Goal: Task Accomplishment & Management: Use online tool/utility

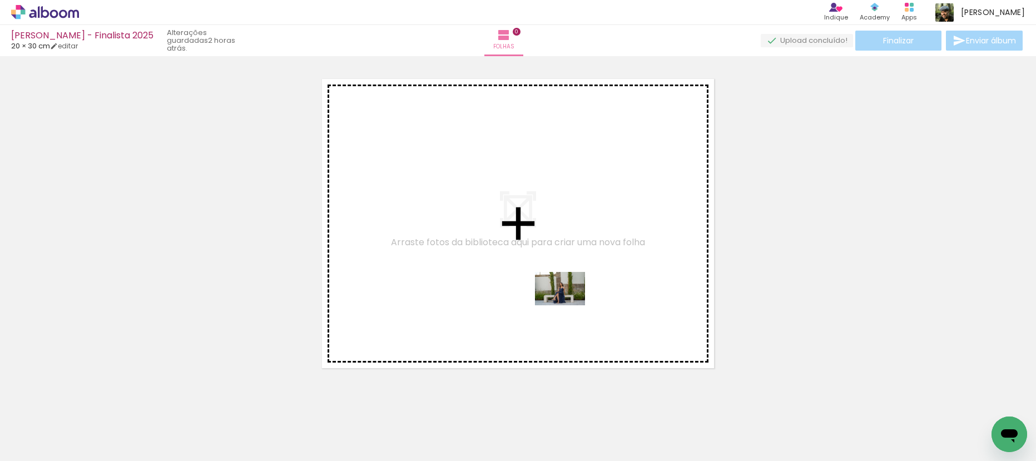
drag, startPoint x: 977, startPoint y: 419, endPoint x: 568, endPoint y: 305, distance: 424.5
click at [568, 305] on quentale-workspace at bounding box center [518, 230] width 1036 height 461
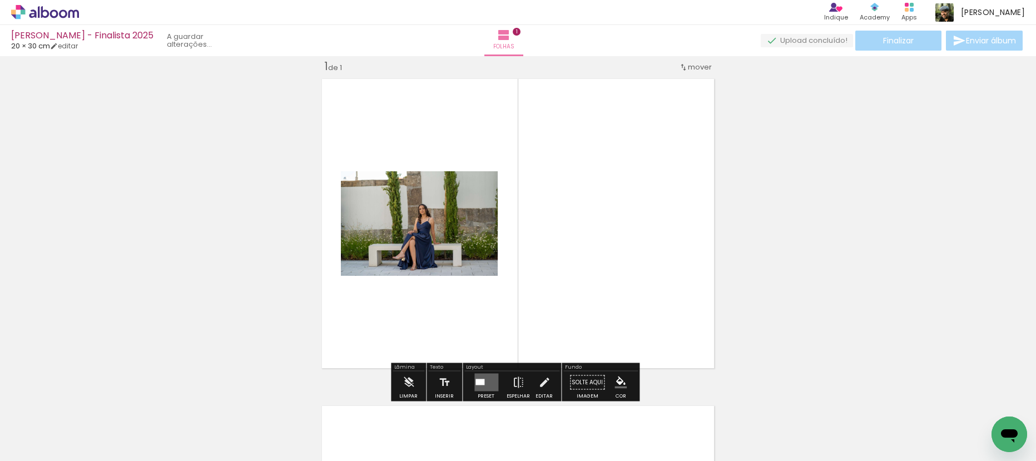
scroll to position [14, 0]
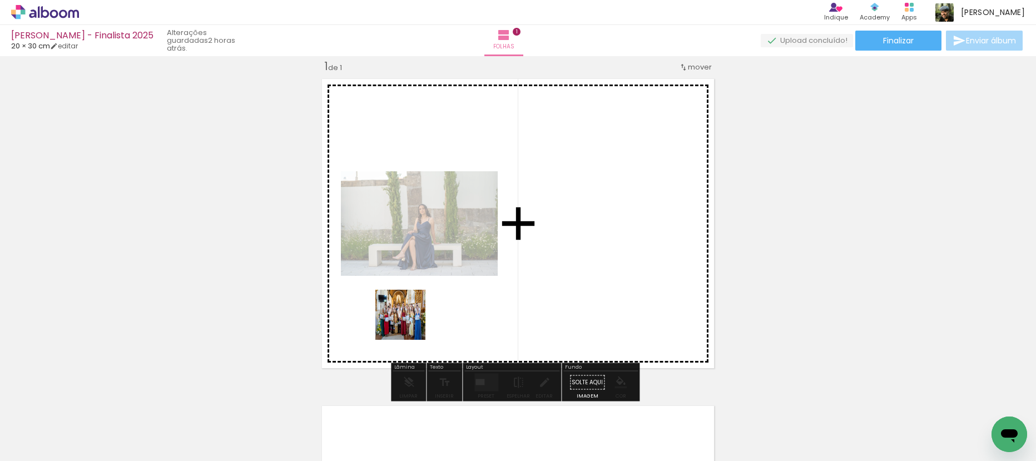
drag, startPoint x: 429, startPoint y: 432, endPoint x: 409, endPoint y: 323, distance: 111.3
click at [409, 323] on quentale-workspace at bounding box center [518, 230] width 1036 height 461
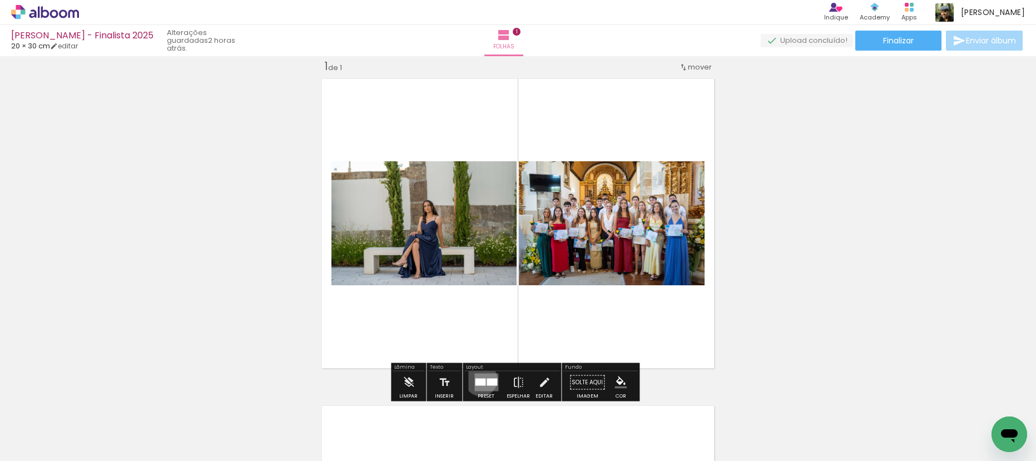
click at [478, 379] on div at bounding box center [480, 382] width 11 height 7
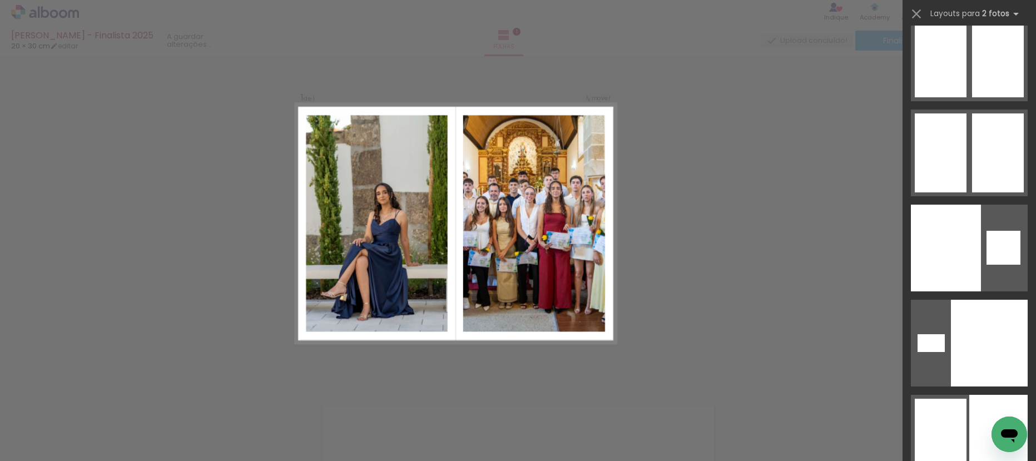
scroll to position [2247, 0]
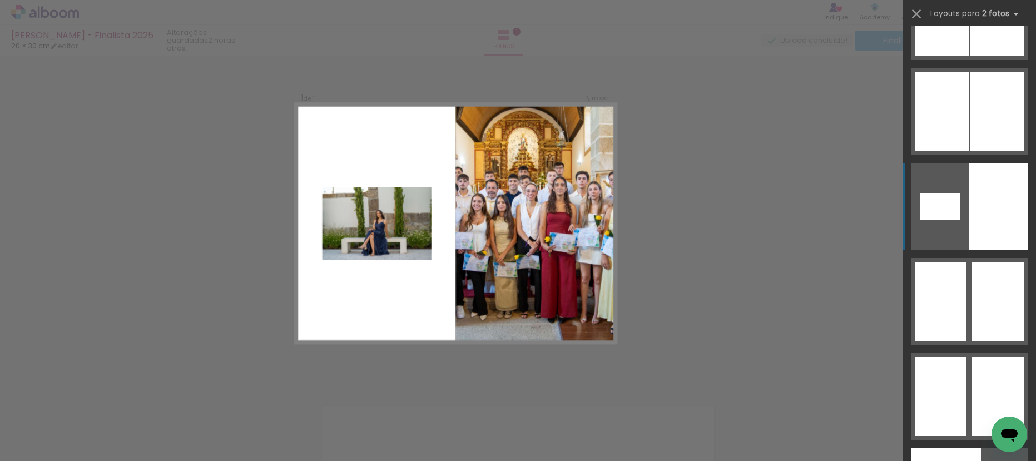
click at [1006, 210] on div at bounding box center [998, 206] width 58 height 87
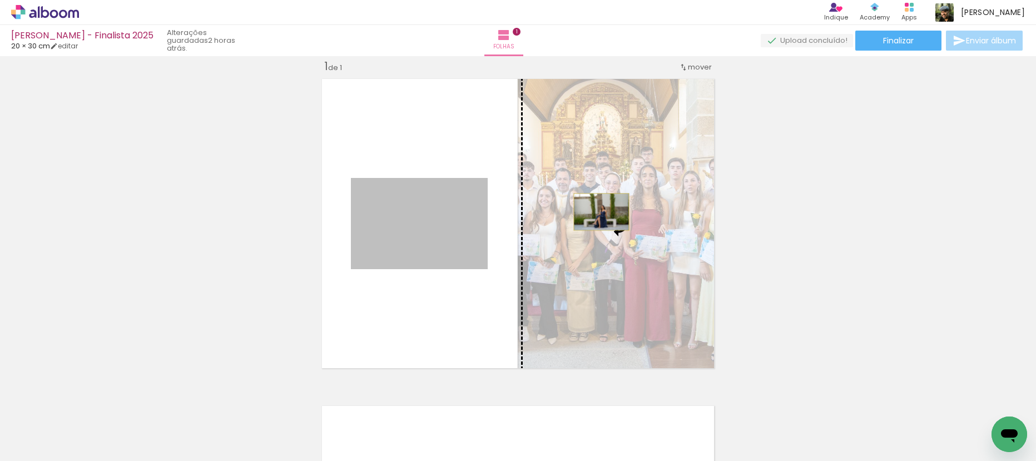
drag, startPoint x: 439, startPoint y: 221, endPoint x: 597, endPoint y: 212, distance: 158.1
click at [0, 0] on slot at bounding box center [0, 0] width 0 height 0
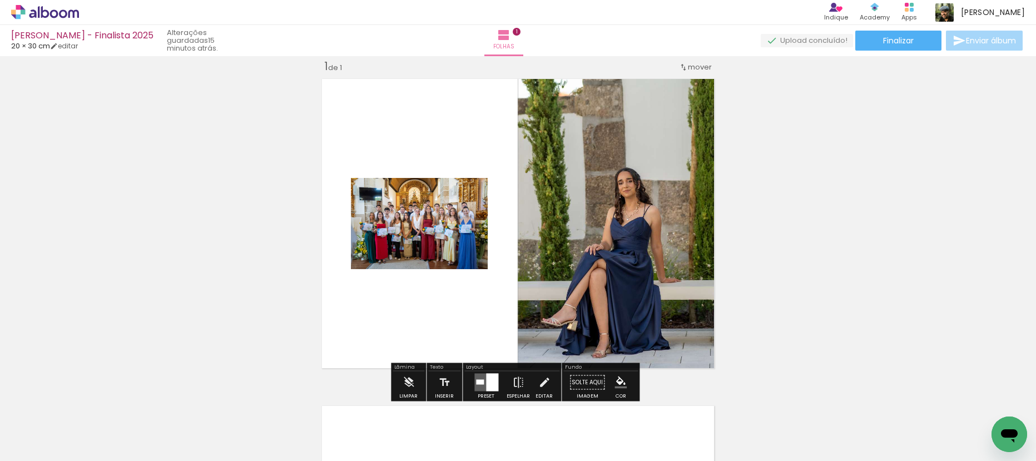
click at [789, 251] on div "Inserir folha 1 de 1" at bounding box center [518, 373] width 1036 height 654
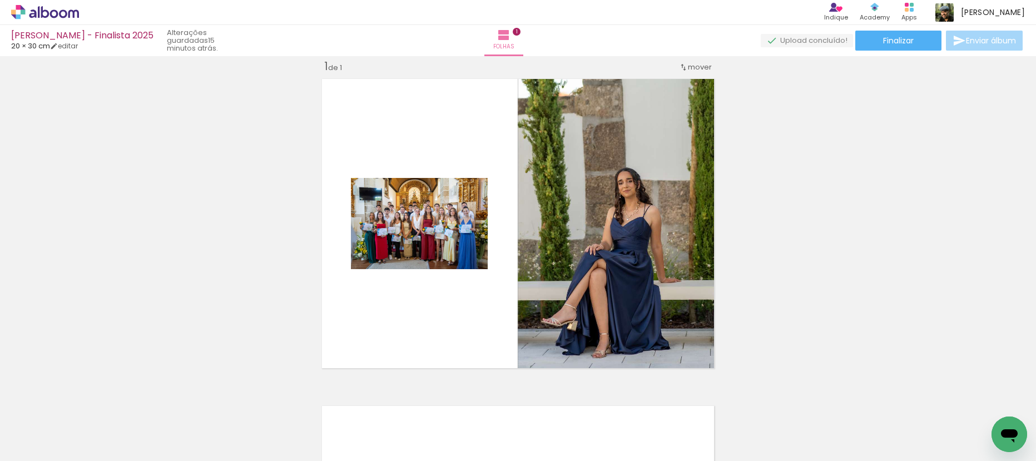
scroll to position [0, 284]
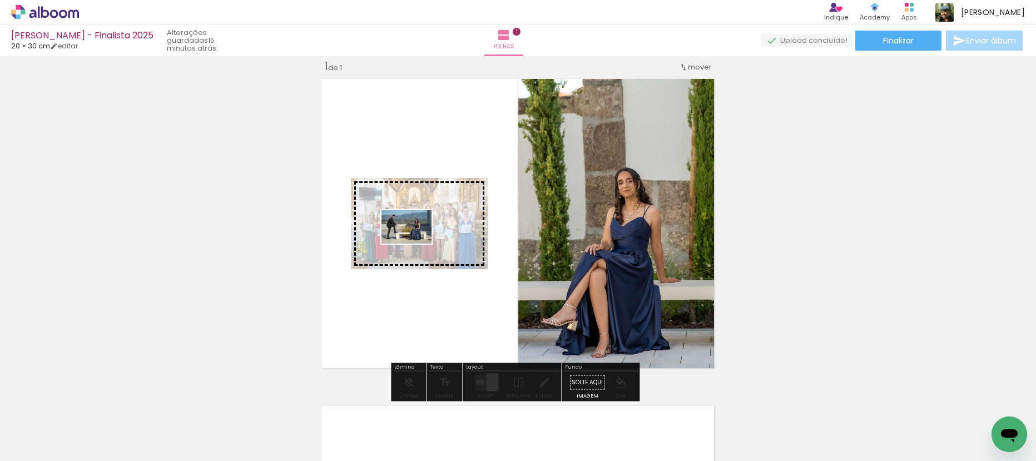
drag, startPoint x: 300, startPoint y: 397, endPoint x: 415, endPoint y: 243, distance: 191.4
click at [415, 243] on quentale-workspace at bounding box center [518, 230] width 1036 height 461
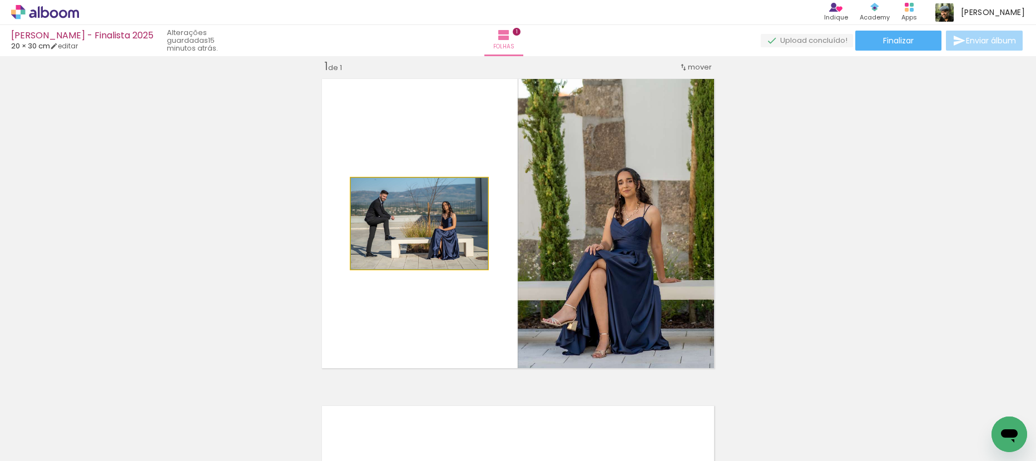
click at [457, 243] on quentale-photo at bounding box center [419, 223] width 137 height 91
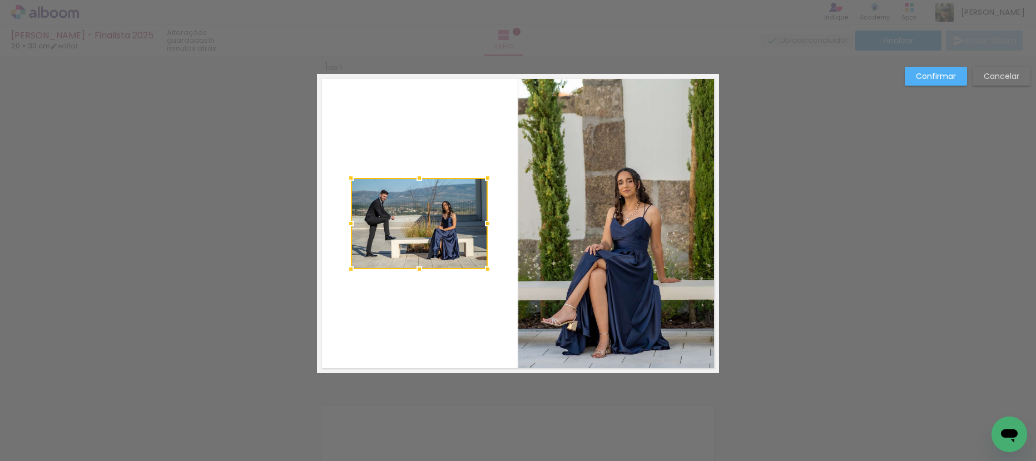
click at [447, 230] on div at bounding box center [419, 223] width 137 height 91
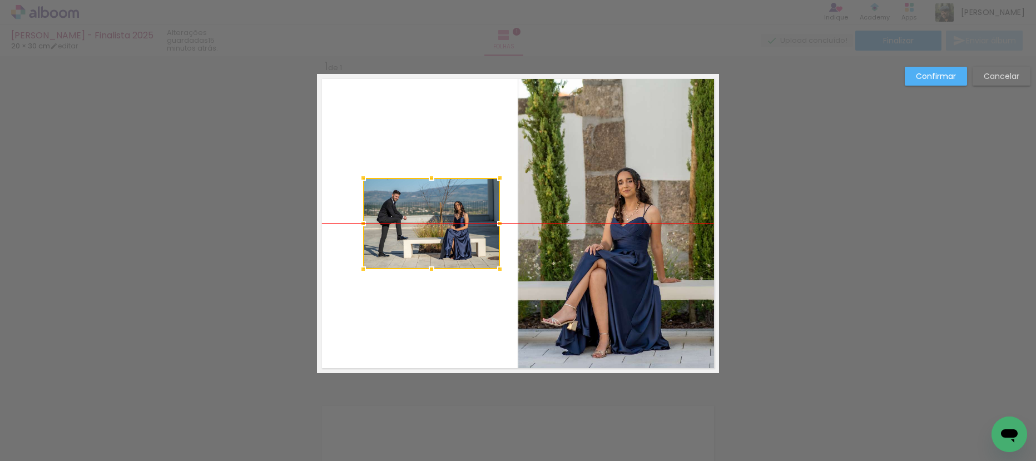
drag, startPoint x: 432, startPoint y: 226, endPoint x: 444, endPoint y: 226, distance: 11.7
click at [444, 226] on div at bounding box center [431, 223] width 137 height 91
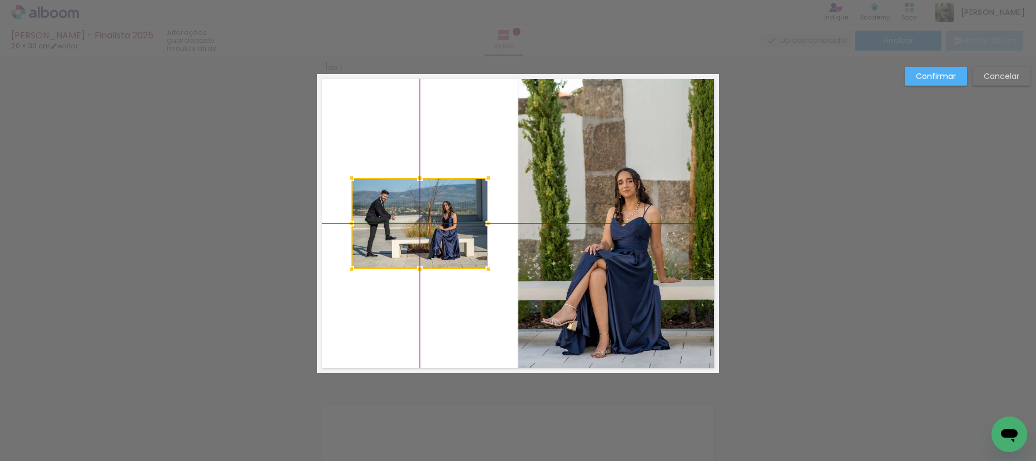
drag, startPoint x: 429, startPoint y: 235, endPoint x: 427, endPoint y: 241, distance: 6.3
click at [427, 241] on div at bounding box center [419, 223] width 137 height 91
click at [957, 71] on paper-button "Confirmar" at bounding box center [935, 76] width 62 height 19
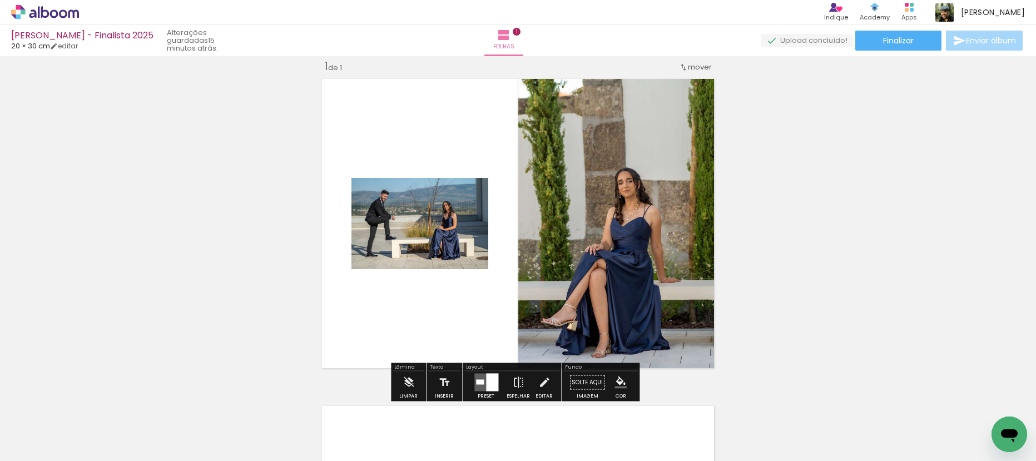
click at [446, 220] on quentale-photo at bounding box center [419, 223] width 137 height 91
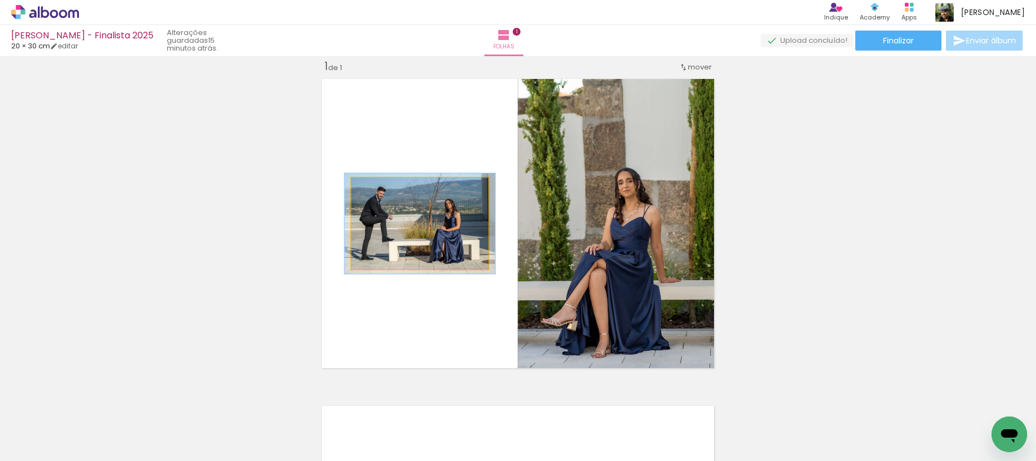
type paper-slider "112"
click at [376, 188] on div at bounding box center [381, 190] width 10 height 10
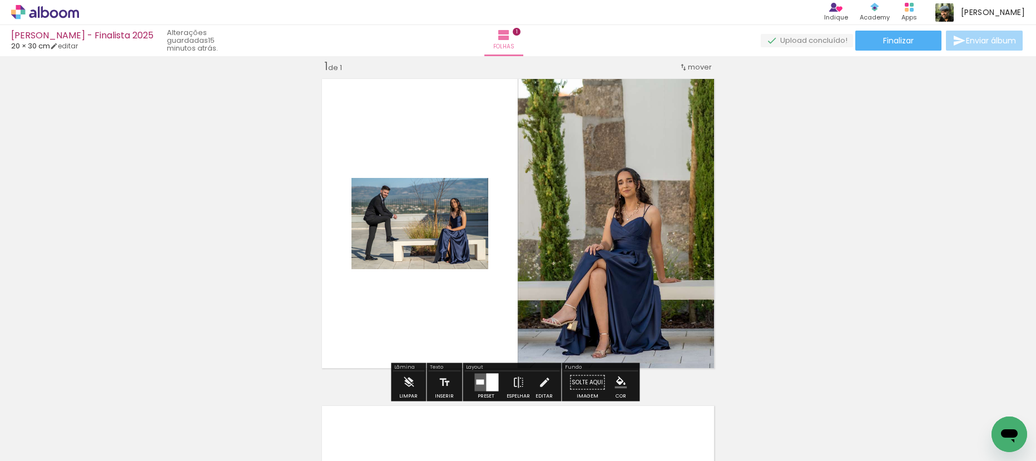
click at [892, 201] on div "Inserir folha 1 de 1" at bounding box center [518, 373] width 1036 height 654
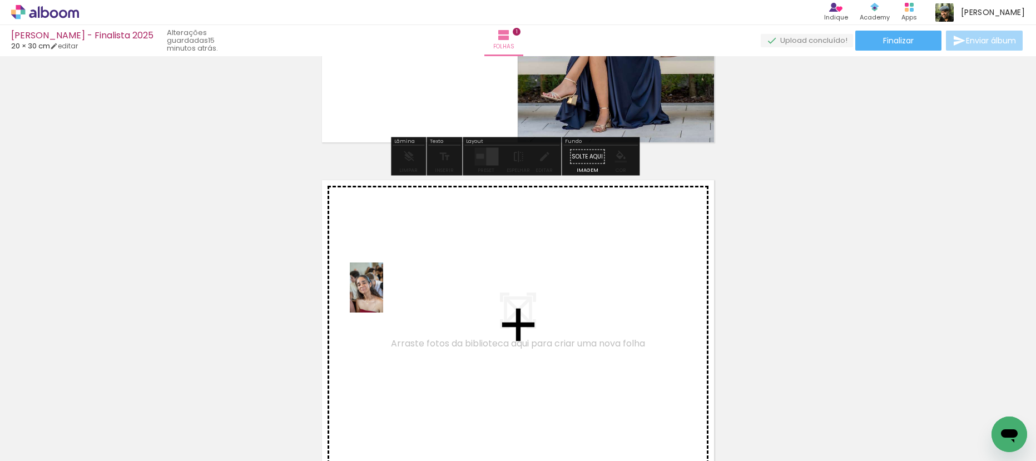
drag, startPoint x: 133, startPoint y: 418, endPoint x: 383, endPoint y: 295, distance: 278.2
click at [383, 295] on quentale-workspace at bounding box center [518, 230] width 1036 height 461
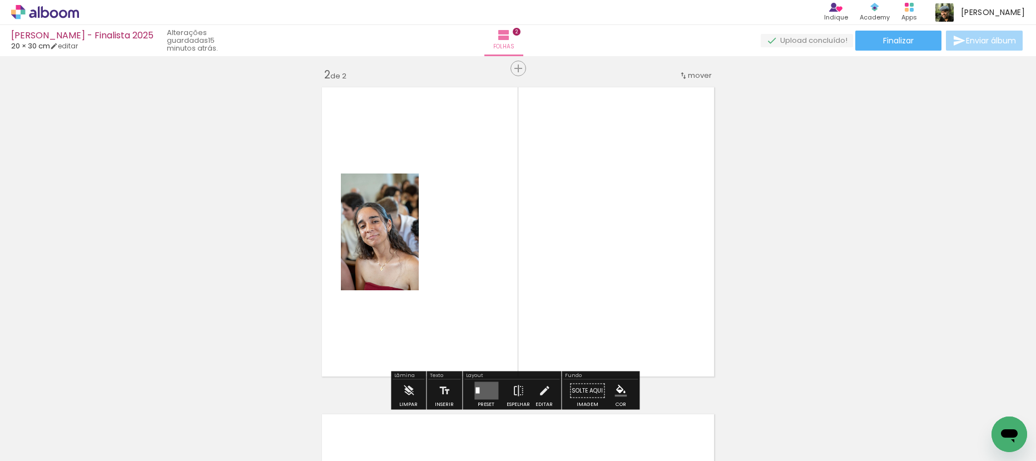
scroll to position [341, 0]
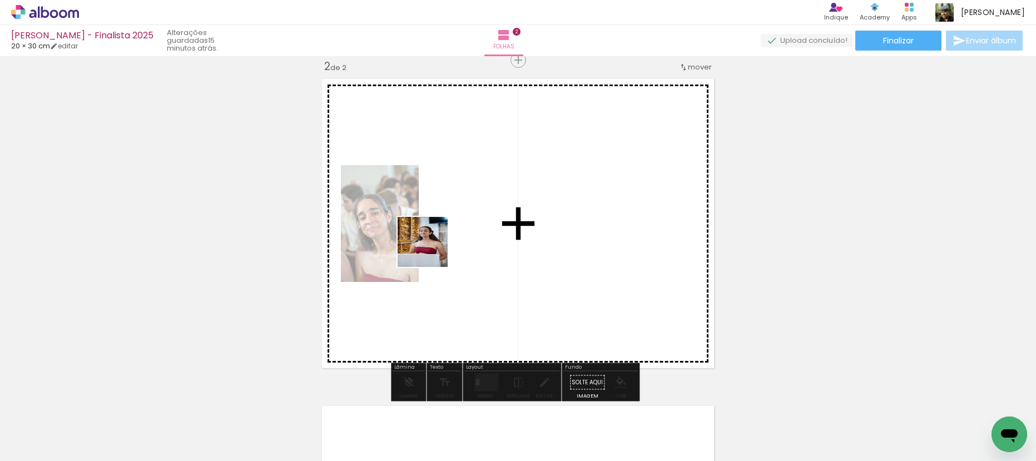
drag, startPoint x: 205, startPoint y: 414, endPoint x: 453, endPoint y: 222, distance: 313.9
click at [453, 222] on quentale-workspace at bounding box center [518, 230] width 1036 height 461
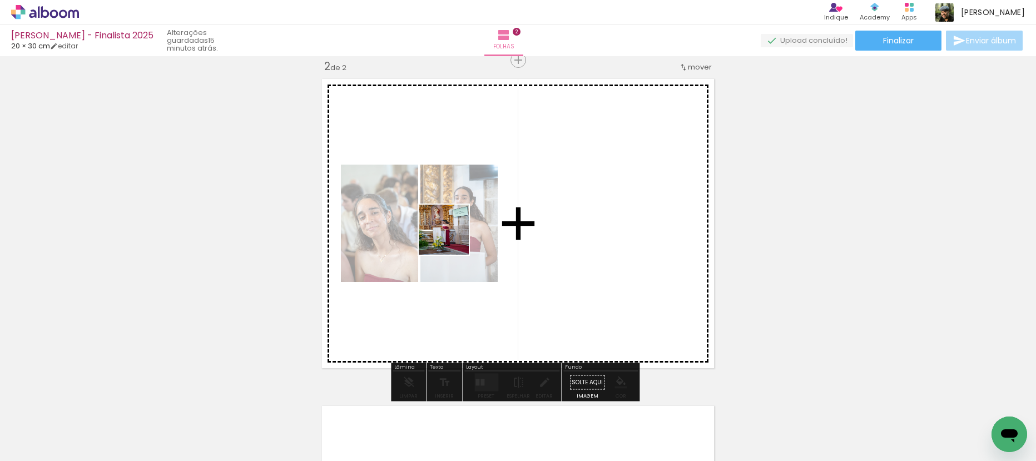
drag, startPoint x: 237, startPoint y: 417, endPoint x: 452, endPoint y: 238, distance: 280.2
click at [452, 238] on quentale-workspace at bounding box center [518, 230] width 1036 height 461
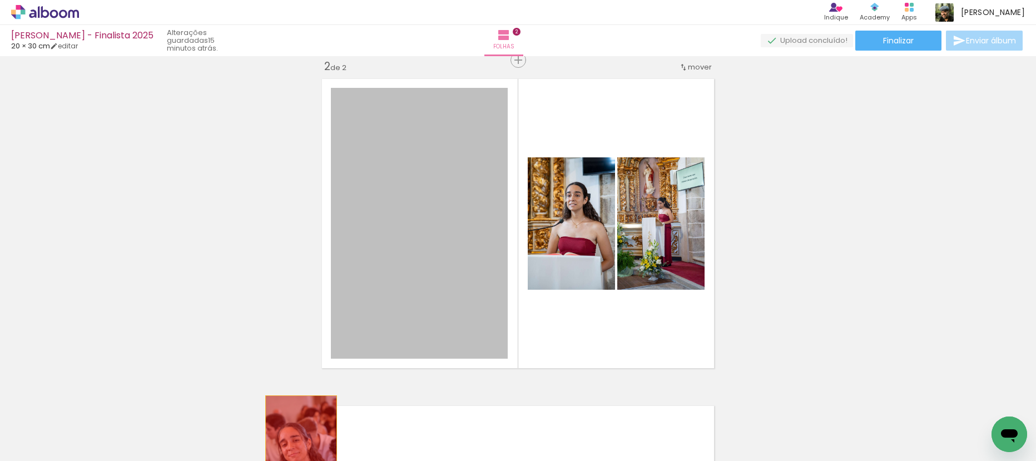
drag, startPoint x: 437, startPoint y: 230, endPoint x: 297, endPoint y: 450, distance: 261.2
click at [297, 450] on quentale-workspace at bounding box center [518, 230] width 1036 height 461
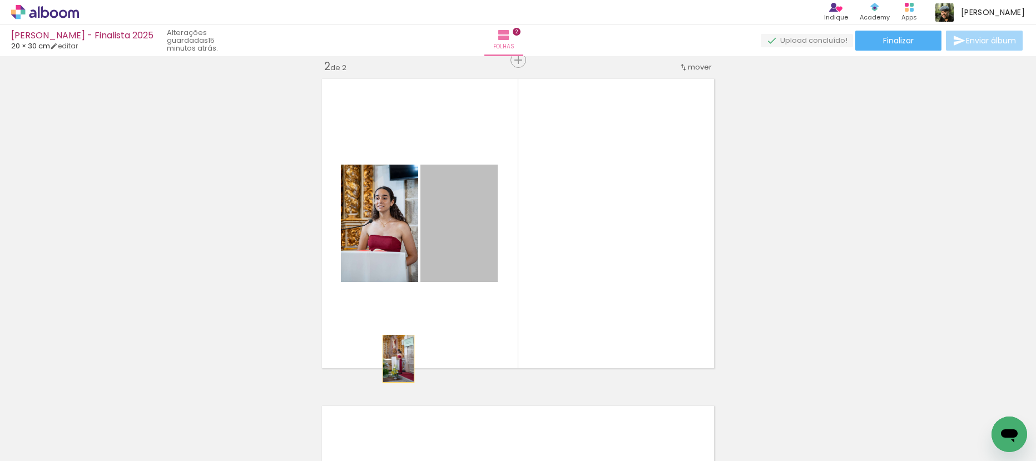
drag, startPoint x: 425, startPoint y: 213, endPoint x: 375, endPoint y: 393, distance: 186.9
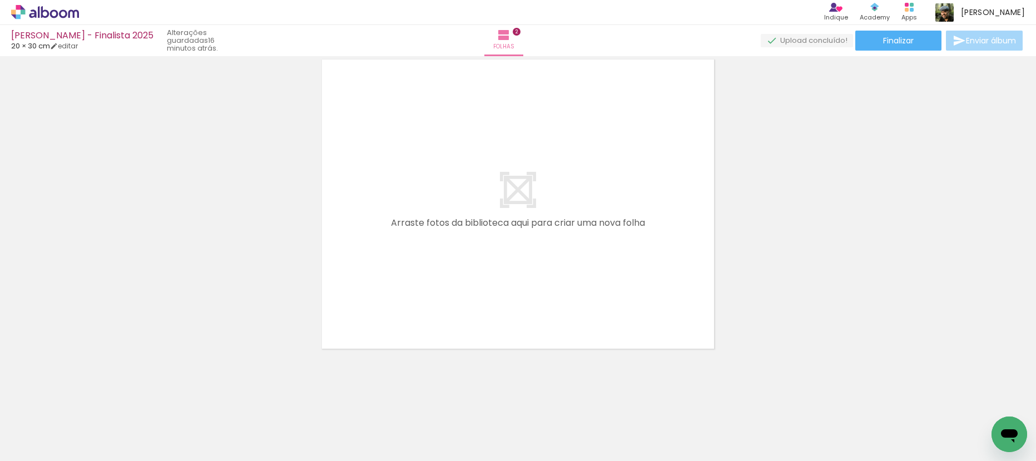
scroll to position [689, 0]
drag, startPoint x: 292, startPoint y: 420, endPoint x: 398, endPoint y: 255, distance: 196.3
click at [388, 261] on quentale-workspace at bounding box center [518, 230] width 1036 height 461
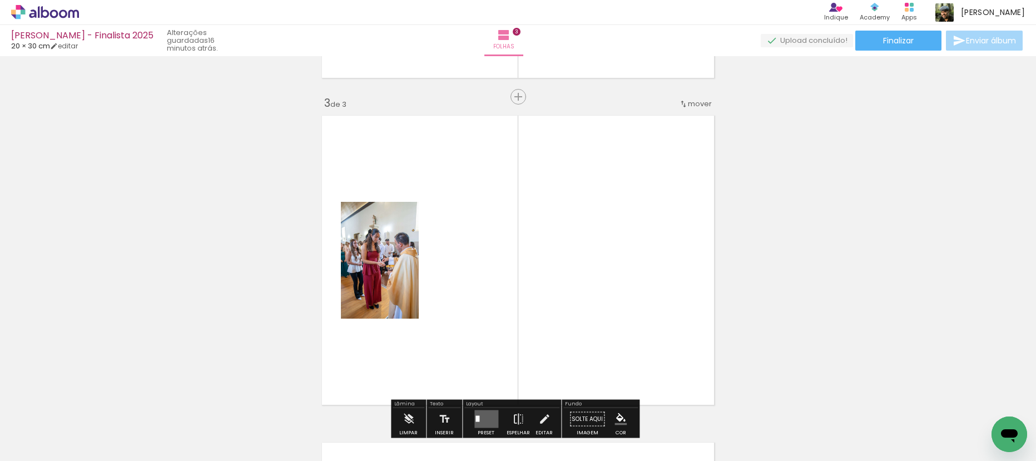
scroll to position [584, 0]
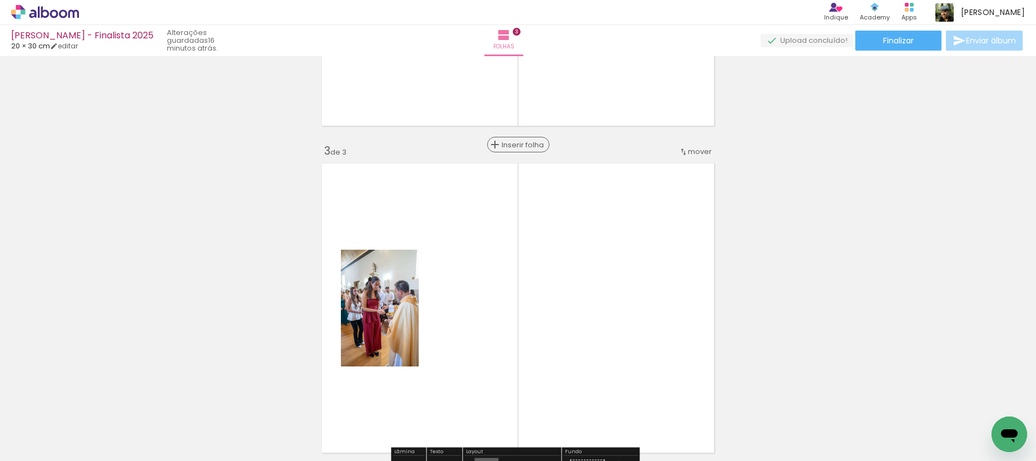
drag, startPoint x: 515, startPoint y: 152, endPoint x: 516, endPoint y: 146, distance: 5.8
click at [515, 152] on paper-button "Inserir folha" at bounding box center [518, 145] width 62 height 16
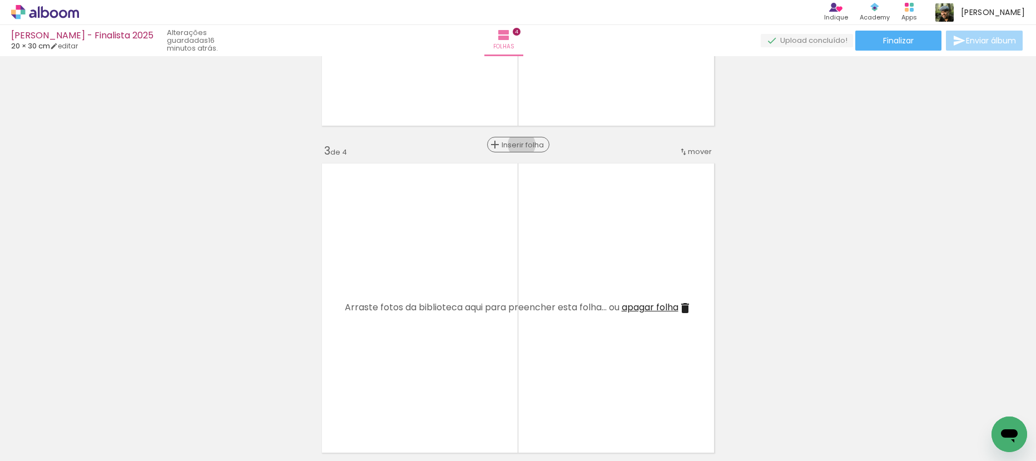
click at [517, 145] on span "Inserir folha" at bounding box center [522, 144] width 43 height 7
click at [517, 144] on span "Inserir folha" at bounding box center [522, 144] width 43 height 7
click at [518, 143] on span "Inserir folha" at bounding box center [522, 144] width 43 height 7
click at [519, 143] on span "Inserir folha" at bounding box center [522, 144] width 43 height 7
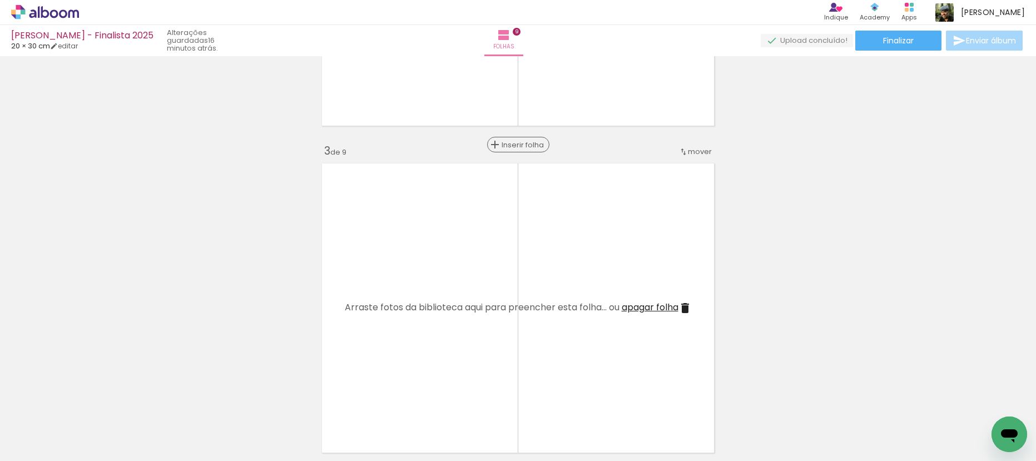
click at [519, 143] on span "Inserir folha" at bounding box center [522, 144] width 43 height 7
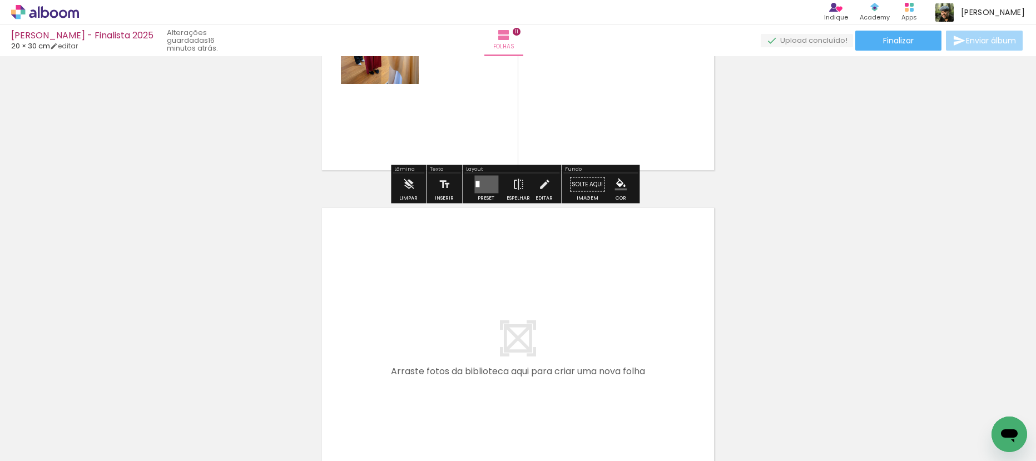
scroll to position [3255, 0]
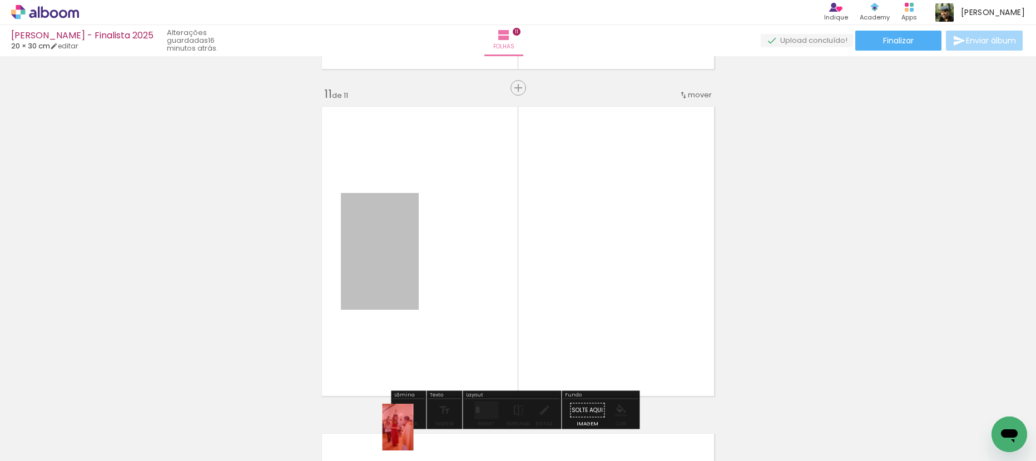
drag, startPoint x: 359, startPoint y: 231, endPoint x: 402, endPoint y: 437, distance: 210.8
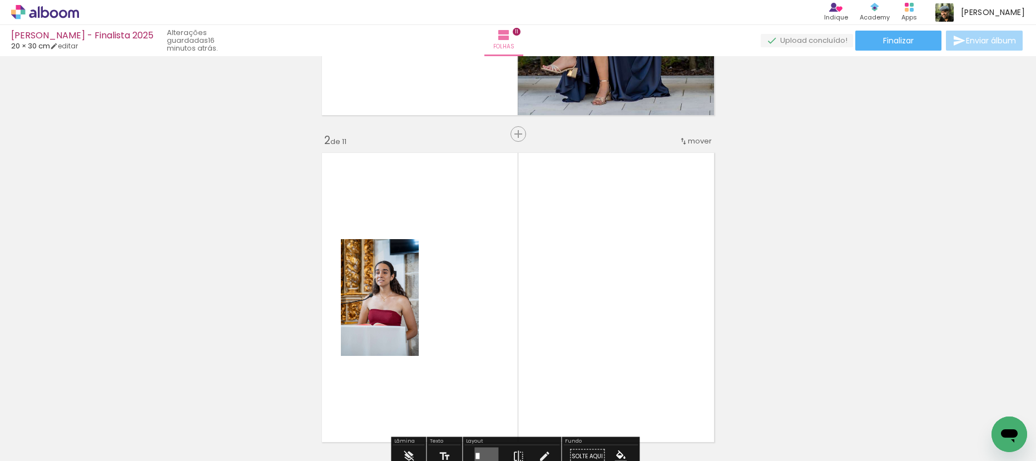
scroll to position [275, 0]
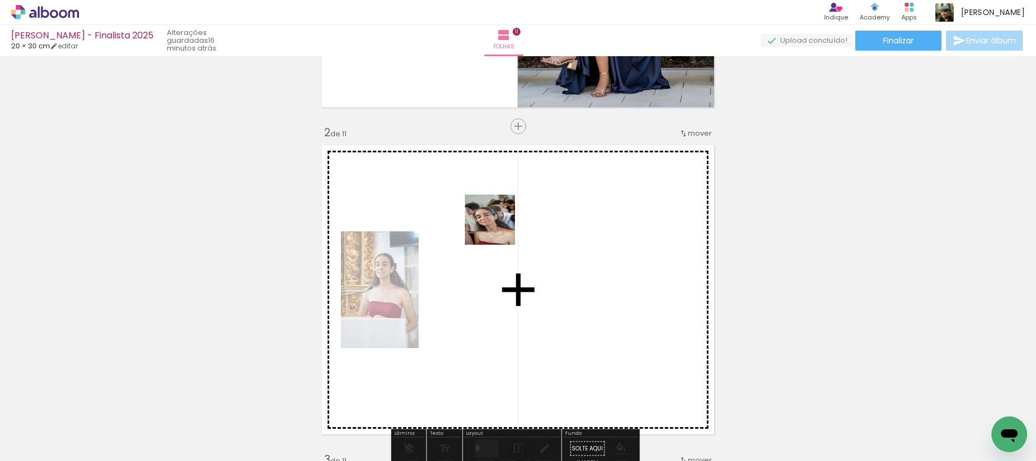
drag, startPoint x: 133, startPoint y: 407, endPoint x: 521, endPoint y: 220, distance: 431.3
click at [521, 220] on quentale-workspace at bounding box center [518, 230] width 1036 height 461
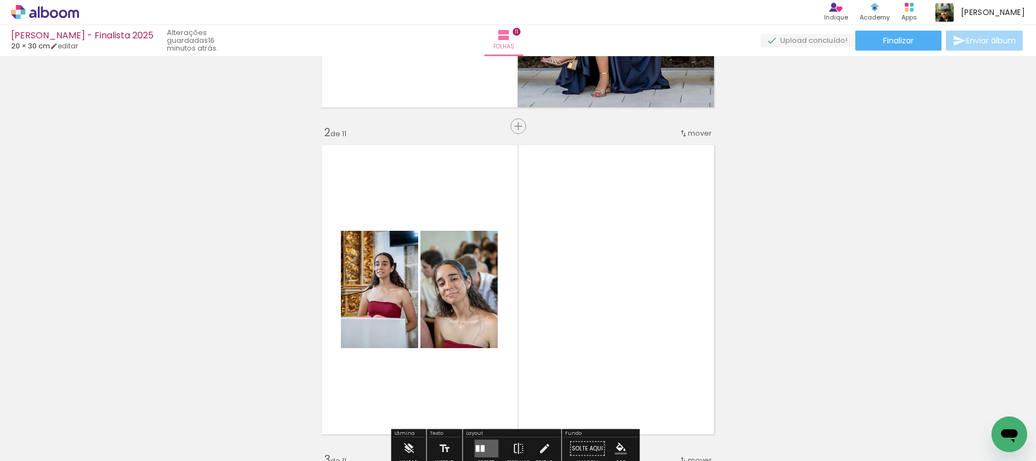
drag, startPoint x: 268, startPoint y: 392, endPoint x: 324, endPoint y: 335, distance: 80.2
click at [357, 299] on quentale-workspace at bounding box center [518, 230] width 1036 height 461
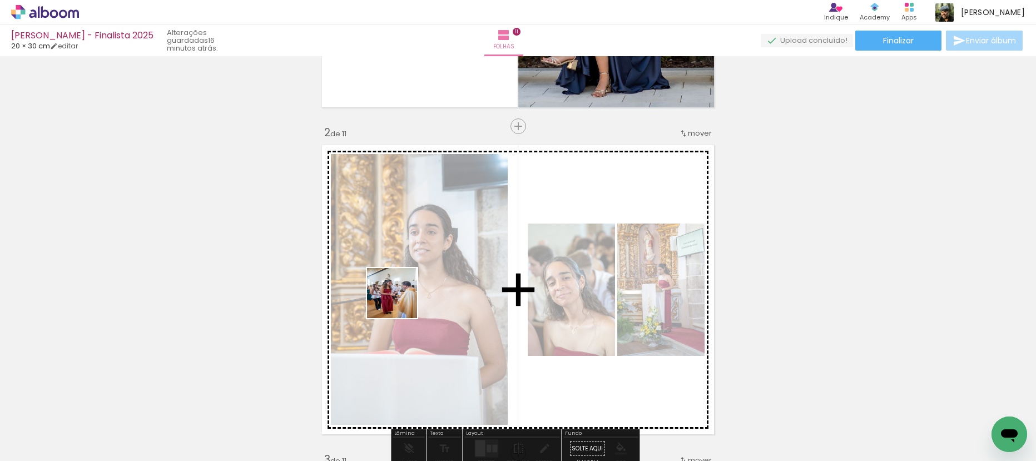
drag, startPoint x: 311, startPoint y: 431, endPoint x: 401, endPoint y: 338, distance: 129.7
click at [400, 301] on quentale-workspace at bounding box center [518, 230] width 1036 height 461
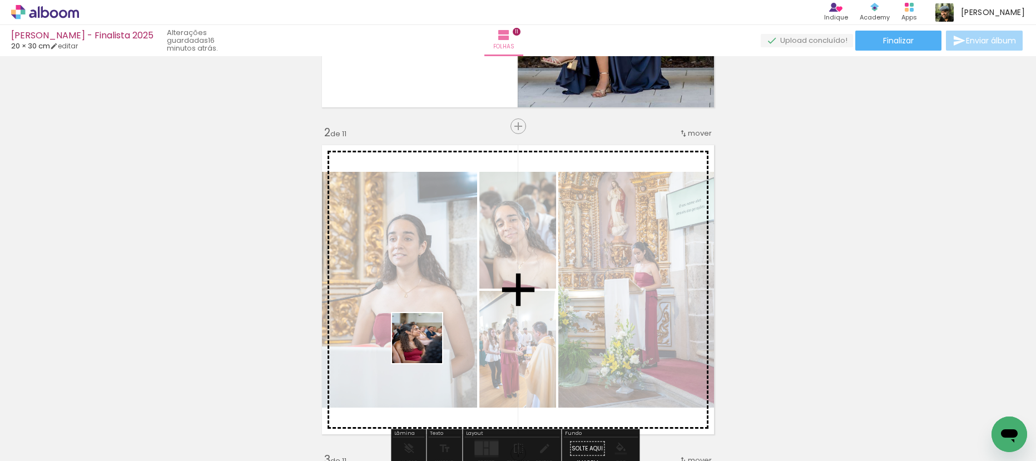
drag, startPoint x: 417, startPoint y: 359, endPoint x: 452, endPoint y: 315, distance: 56.2
click at [447, 316] on quentale-workspace at bounding box center [518, 230] width 1036 height 461
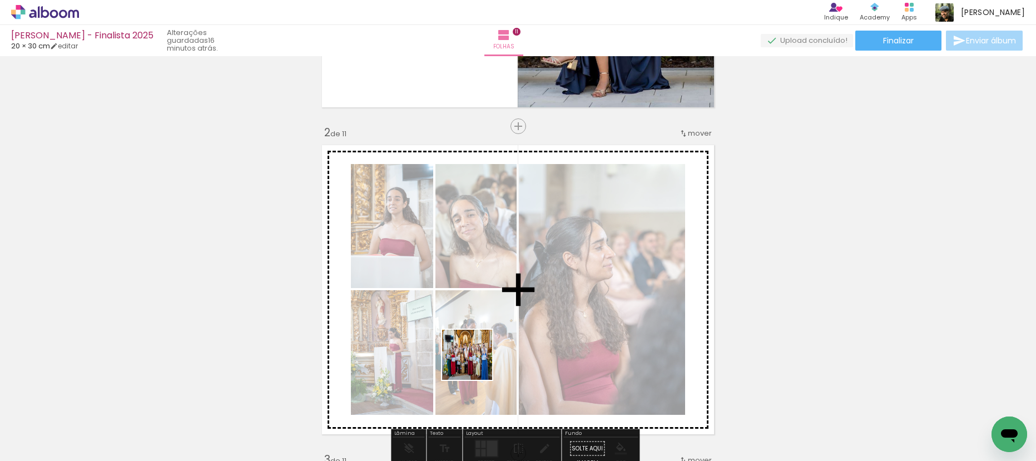
drag, startPoint x: 436, startPoint y: 409, endPoint x: 511, endPoint y: 300, distance: 132.3
click at [498, 324] on quentale-workspace at bounding box center [518, 230] width 1036 height 461
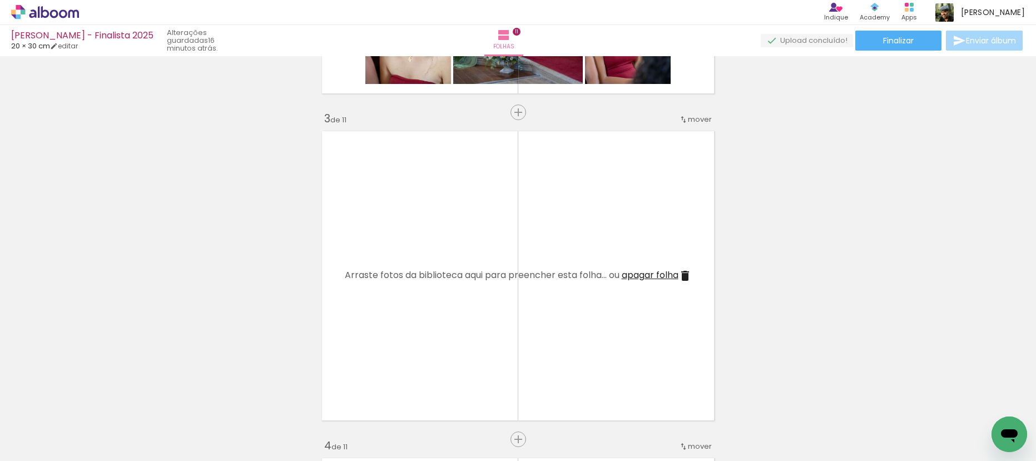
scroll to position [629, 0]
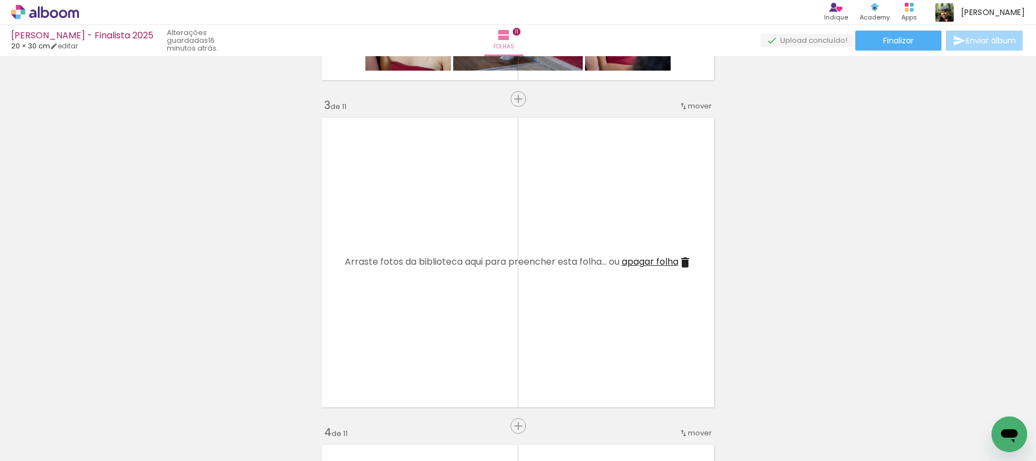
drag, startPoint x: 678, startPoint y: 432, endPoint x: 685, endPoint y: 336, distance: 96.4
click at [598, 298] on quentale-workspace at bounding box center [518, 230] width 1036 height 461
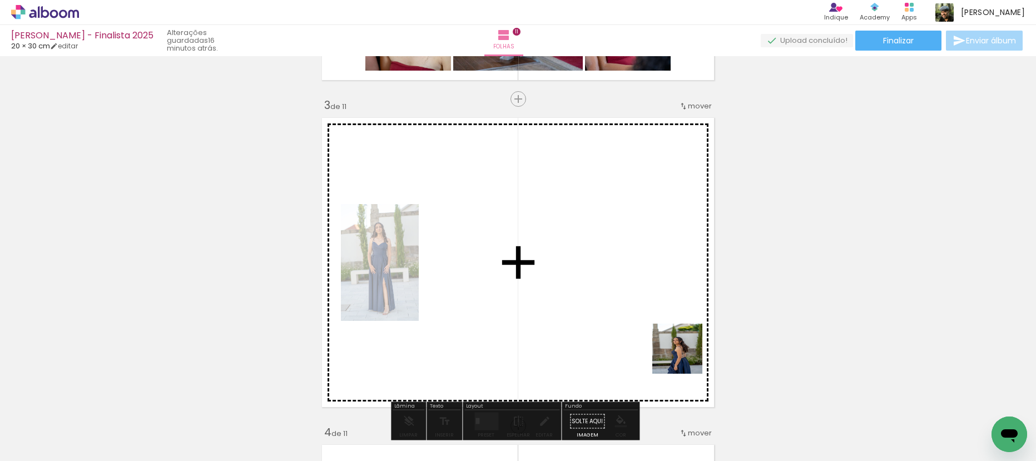
drag, startPoint x: 734, startPoint y: 416, endPoint x: 690, endPoint y: 327, distance: 98.7
click at [614, 292] on quentale-workspace at bounding box center [518, 230] width 1036 height 461
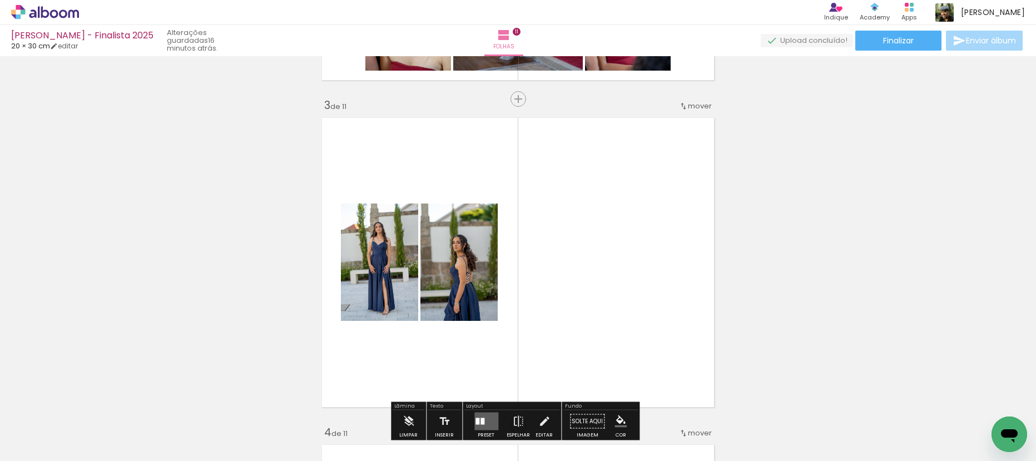
drag, startPoint x: 798, startPoint y: 426, endPoint x: 639, endPoint y: 302, distance: 201.7
click at [639, 302] on quentale-workspace at bounding box center [518, 230] width 1036 height 461
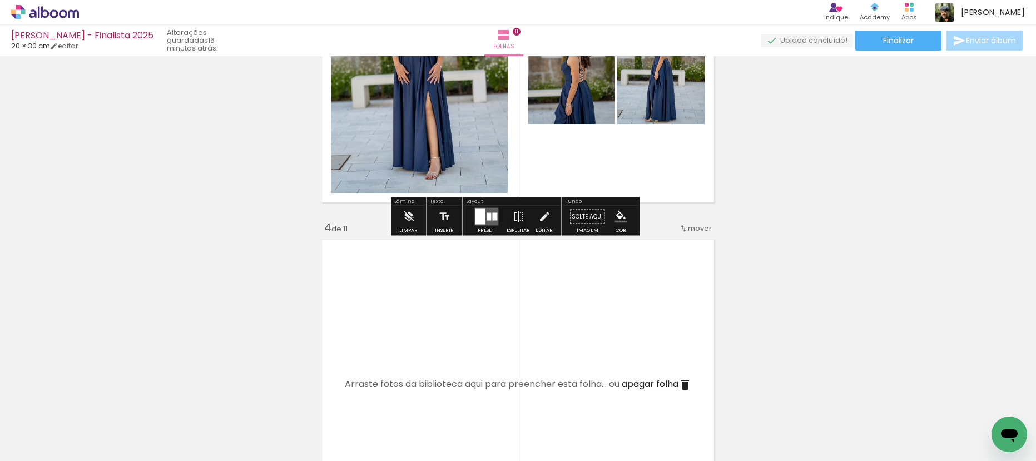
scroll to position [873, 0]
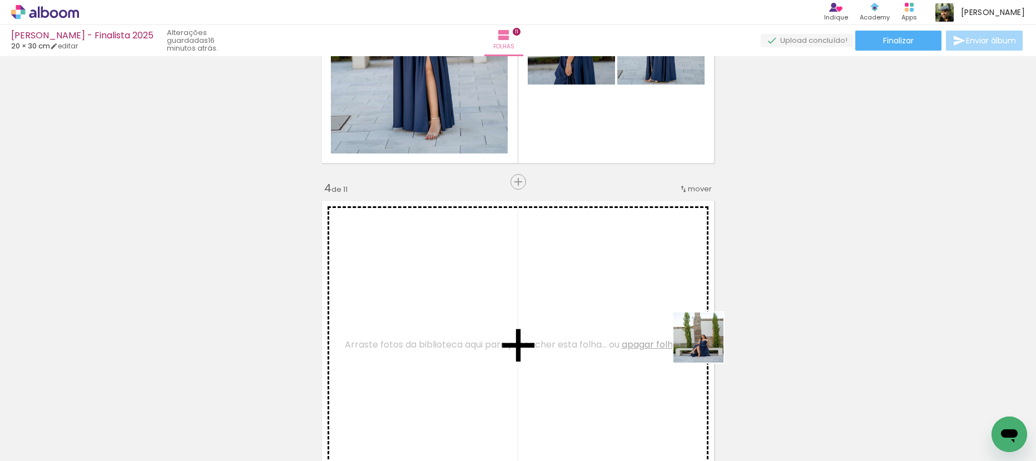
drag, startPoint x: 919, startPoint y: 419, endPoint x: 521, endPoint y: 308, distance: 412.7
click at [515, 303] on quentale-workspace at bounding box center [518, 230] width 1036 height 461
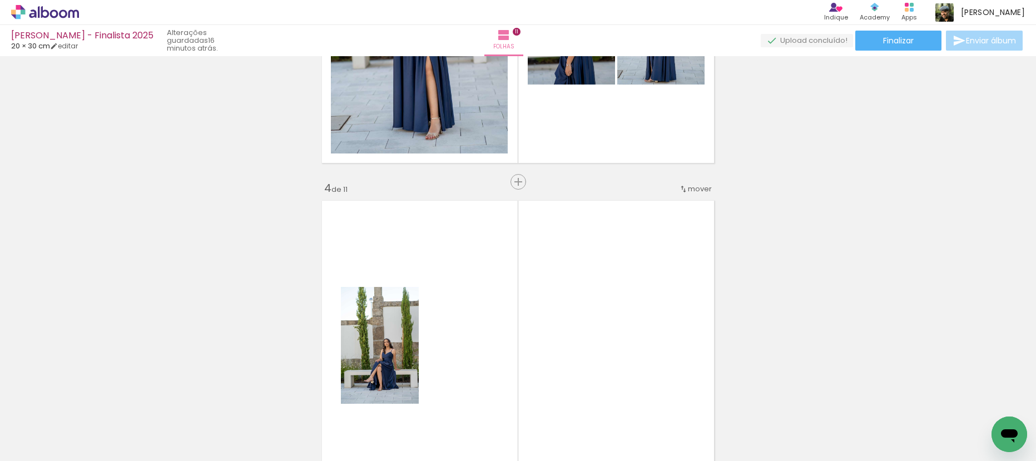
scroll to position [0, 471]
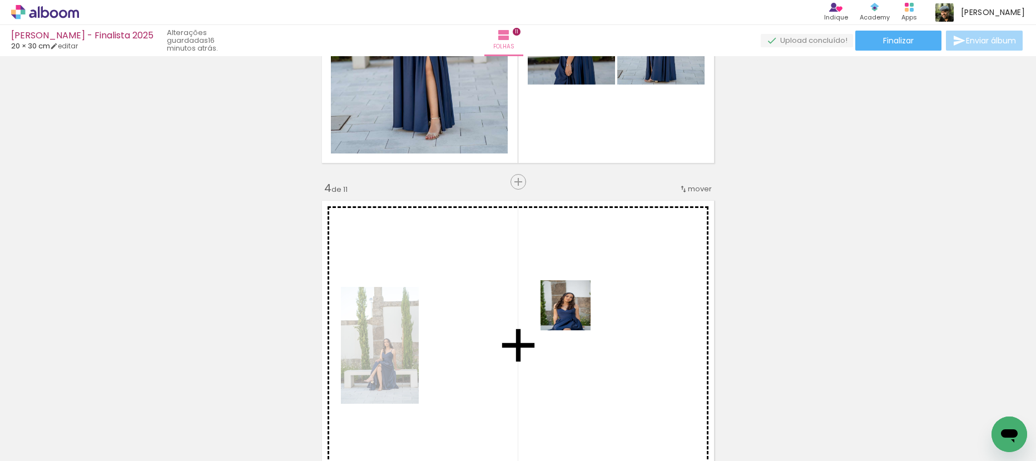
drag, startPoint x: 562, startPoint y: 434, endPoint x: 575, endPoint y: 309, distance: 125.8
click at [573, 310] on quentale-workspace at bounding box center [518, 230] width 1036 height 461
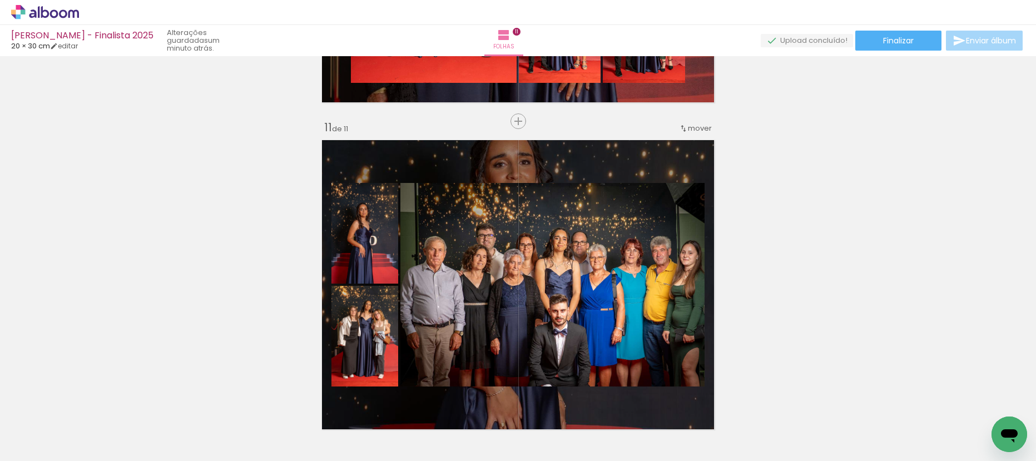
scroll to position [3109, 0]
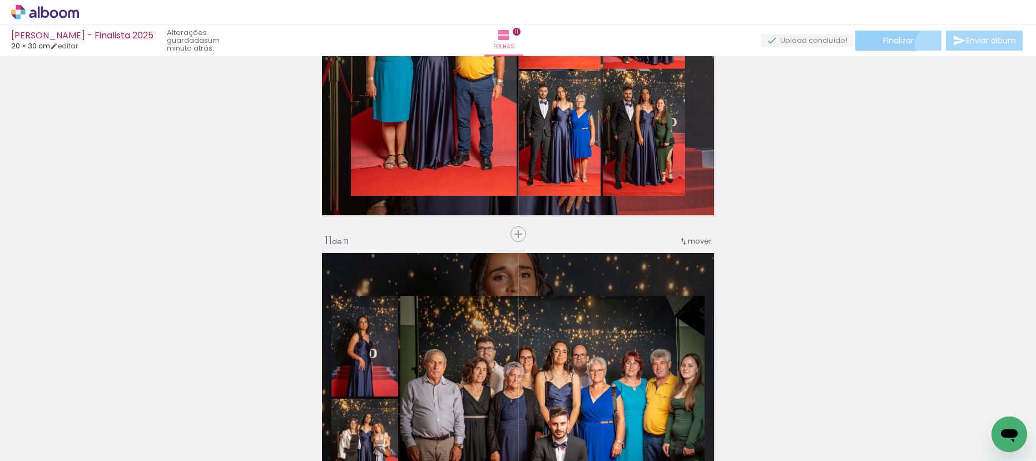
click at [929, 44] on paper-button "Finalizar" at bounding box center [898, 41] width 86 height 20
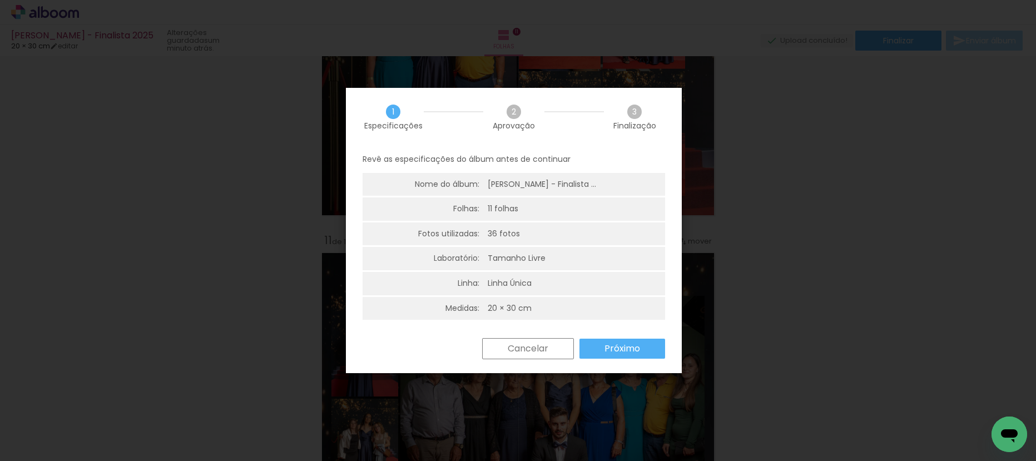
click at [0, 0] on slot "Próximo" at bounding box center [0, 0] width 0 height 0
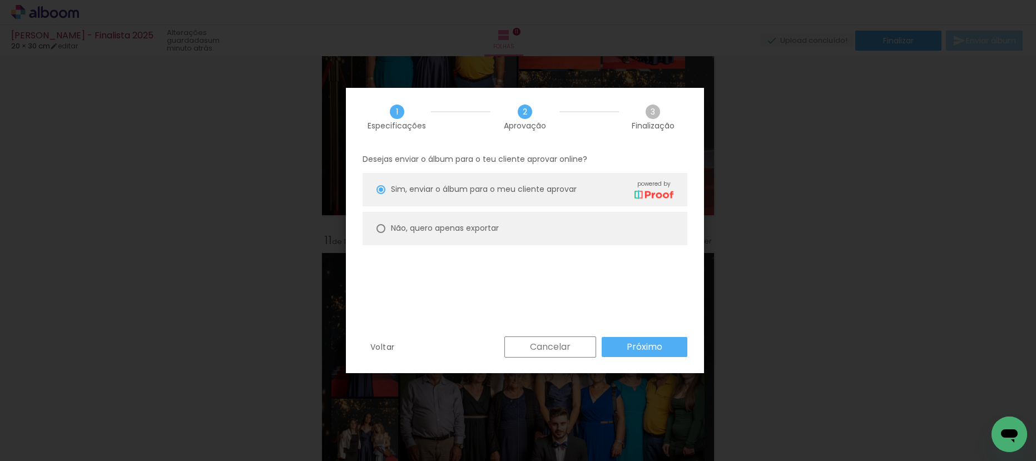
click at [0, 0] on slot "Não, quero apenas exportar" at bounding box center [0, 0] width 0 height 0
type paper-radio-button "on"
click at [641, 353] on paper-button "Próximo" at bounding box center [644, 347] width 86 height 20
type input "Alta, 300 DPI"
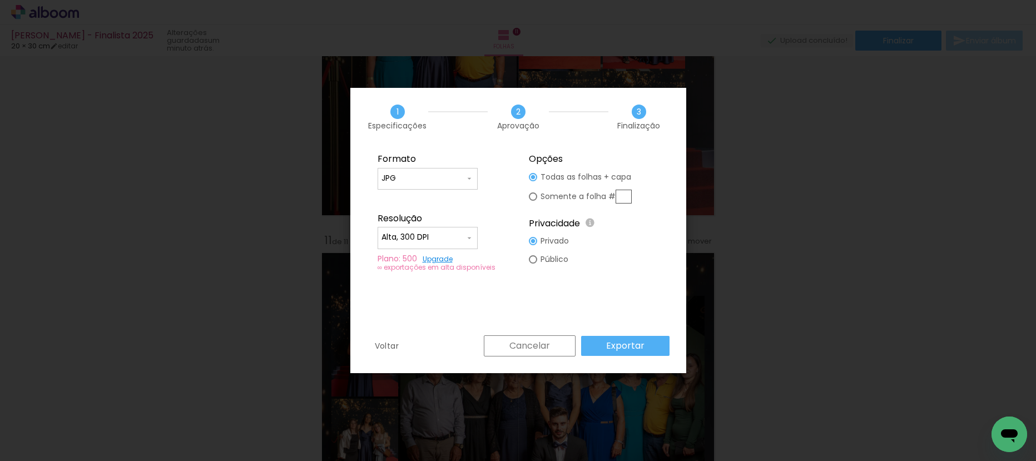
click at [624, 356] on div "Cancelar Exportar" at bounding box center [573, 345] width 191 height 21
click at [0, 0] on slot "Exportar" at bounding box center [0, 0] width 0 height 0
